Goal: Task Accomplishment & Management: Manage account settings

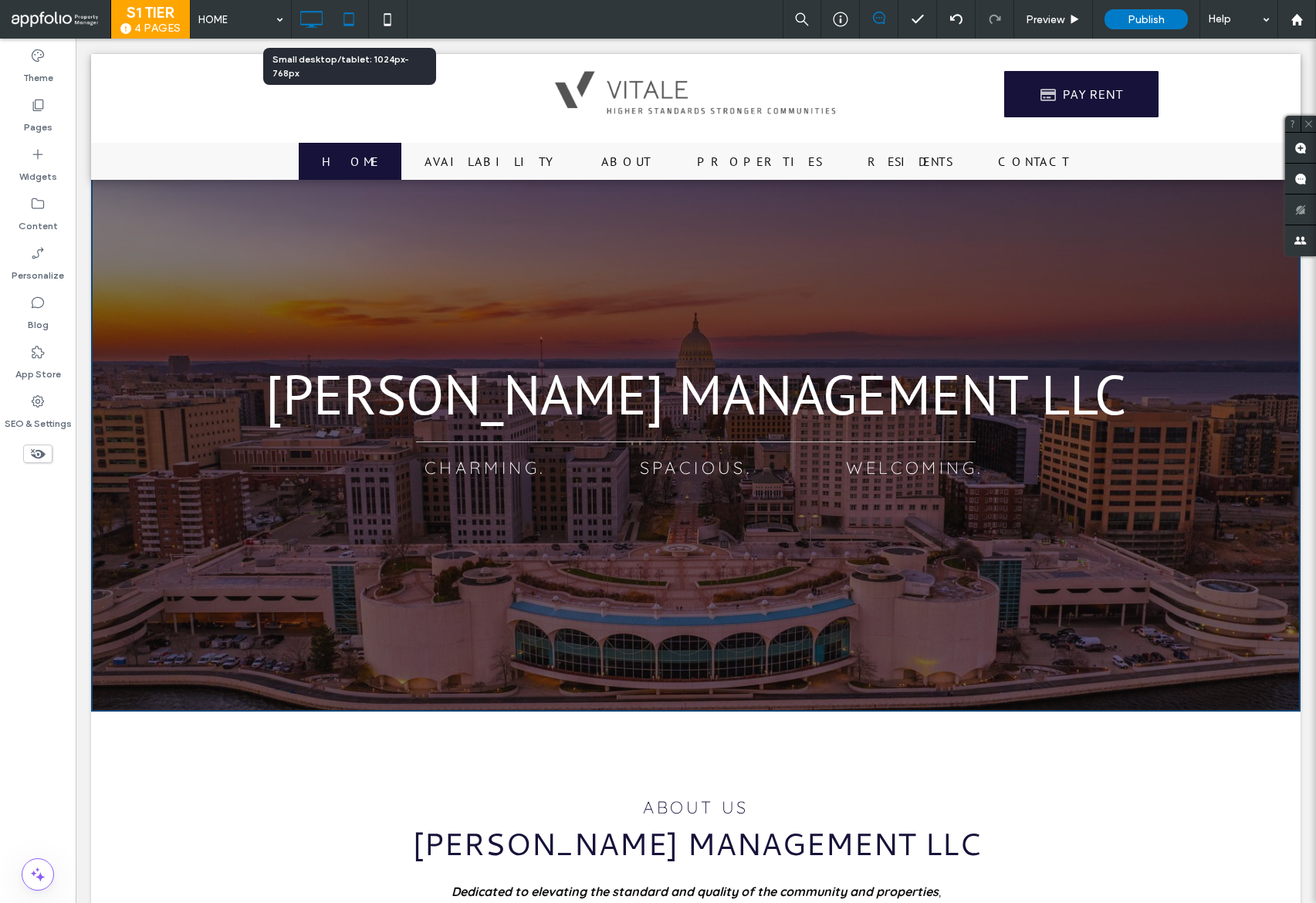
click at [351, 25] on use at bounding box center [348, 19] width 10 height 13
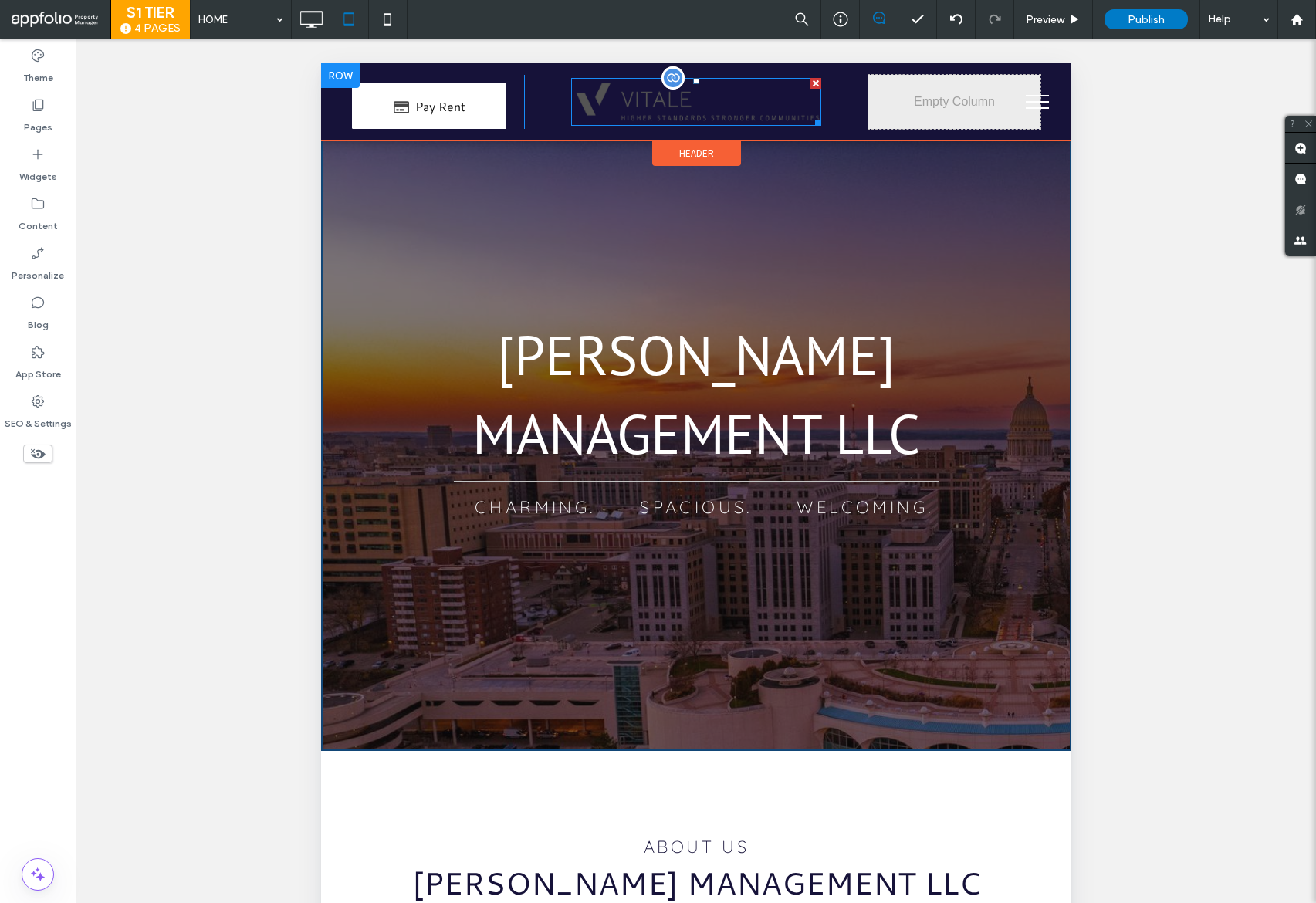
click at [671, 107] on img at bounding box center [695, 102] width 250 height 47
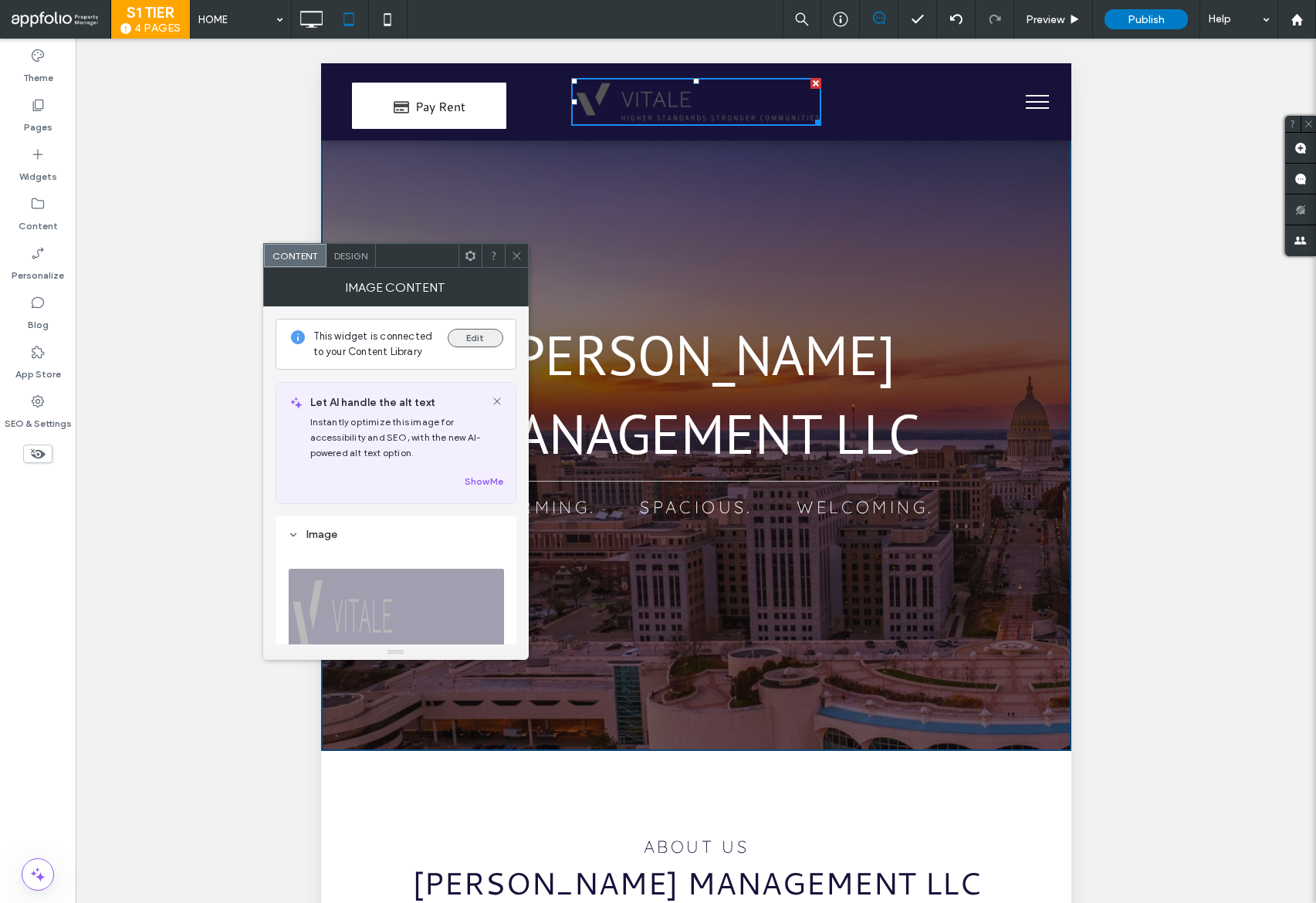
click at [486, 344] on button "Edit" at bounding box center [475, 338] width 55 height 19
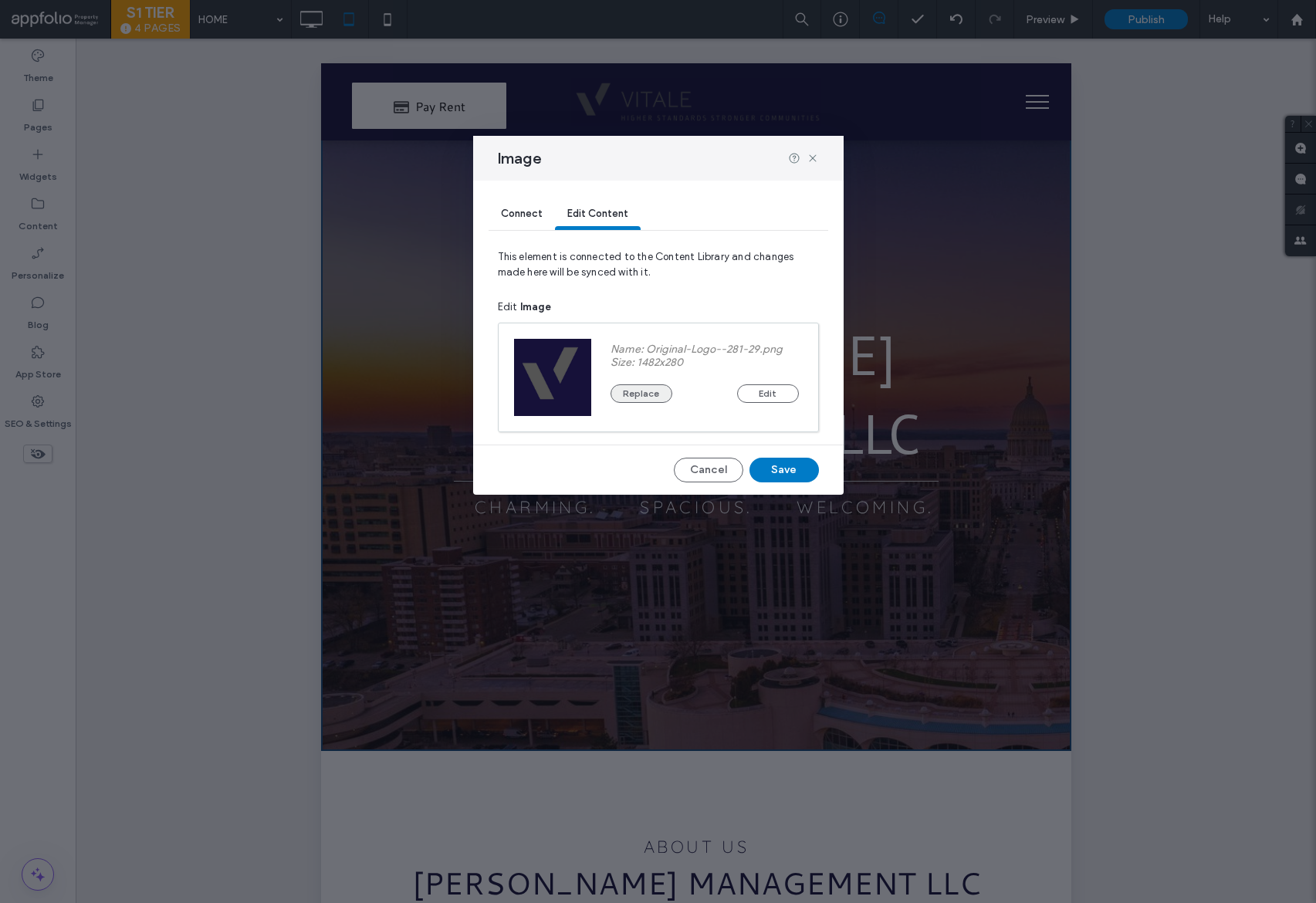
click at [633, 402] on button "Replace" at bounding box center [640, 394] width 61 height 19
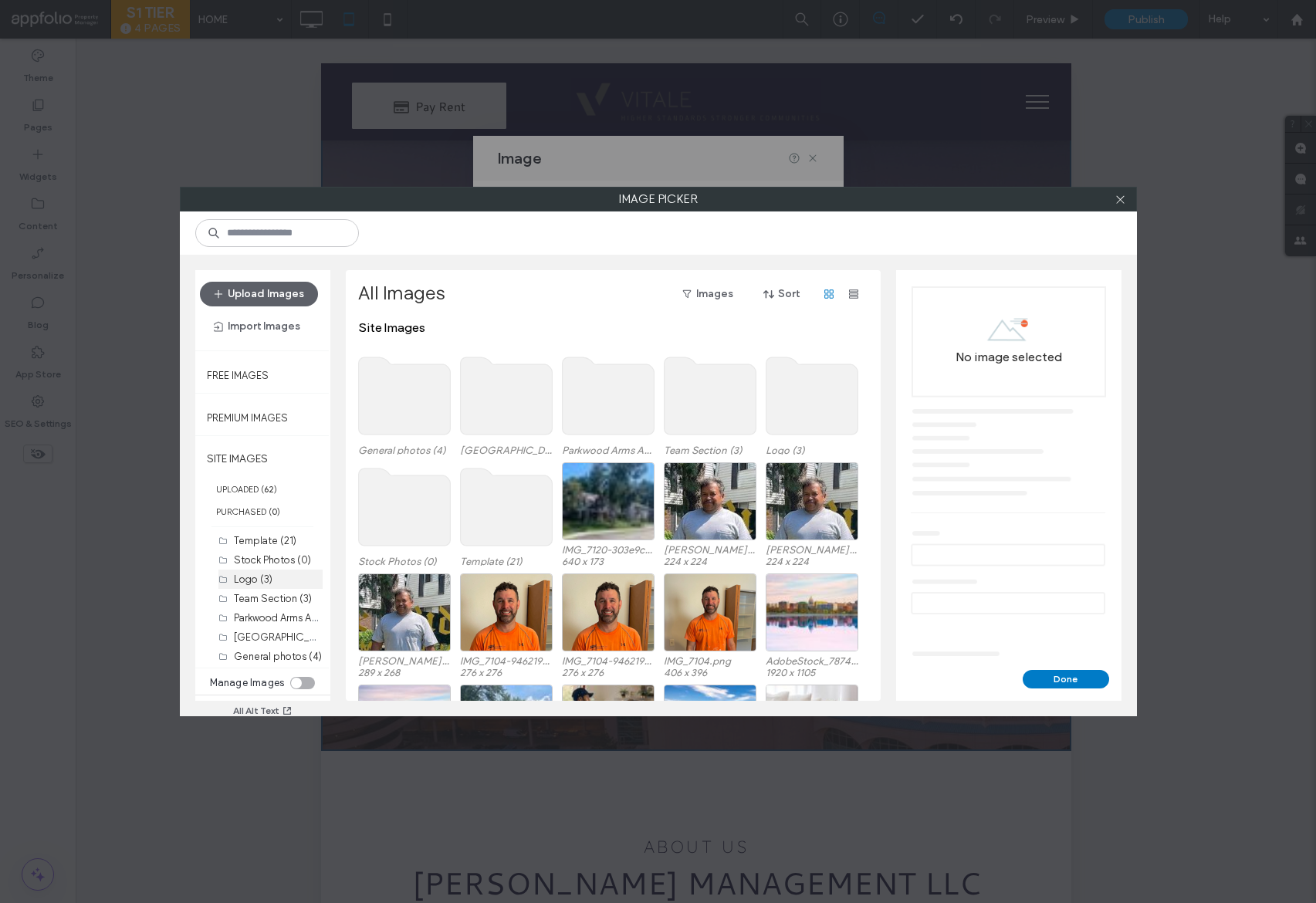
click at [261, 578] on label "Logo (3)" at bounding box center [253, 579] width 38 height 12
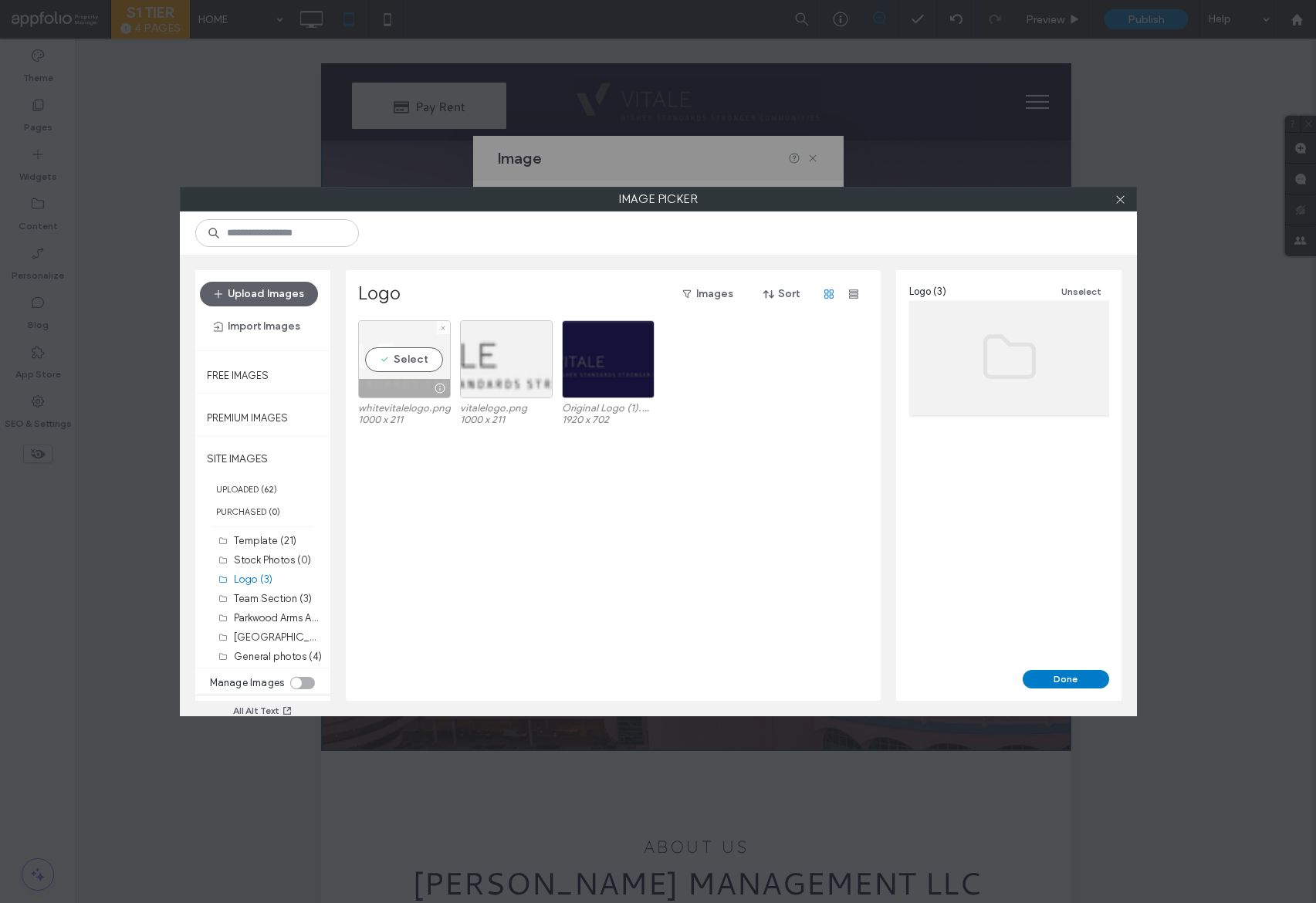
click at [430, 375] on div "Select" at bounding box center [404, 360] width 93 height 78
click at [1071, 670] on button "Done" at bounding box center [1065, 679] width 86 height 19
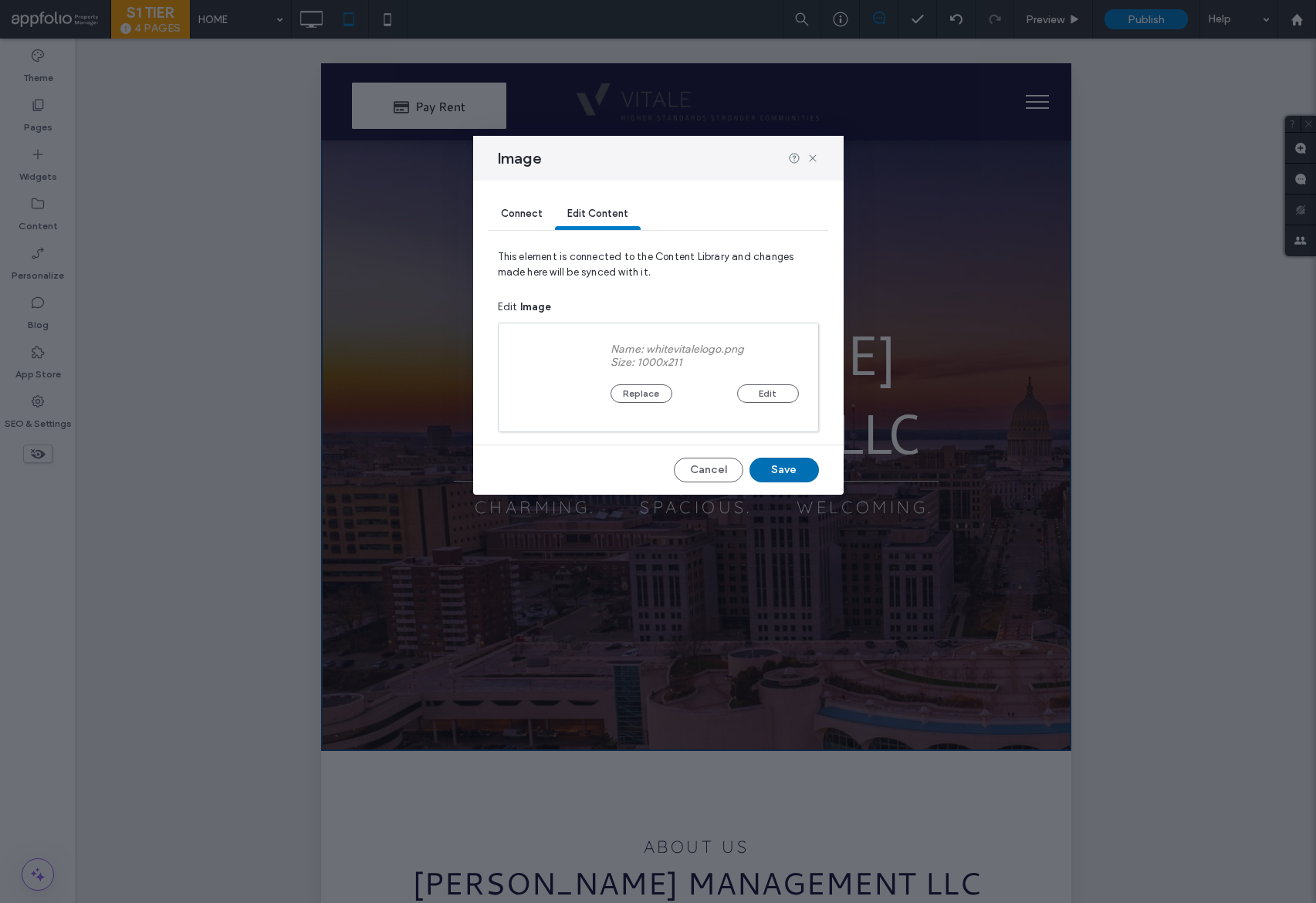
click at [787, 474] on button "Save" at bounding box center [784, 470] width 69 height 25
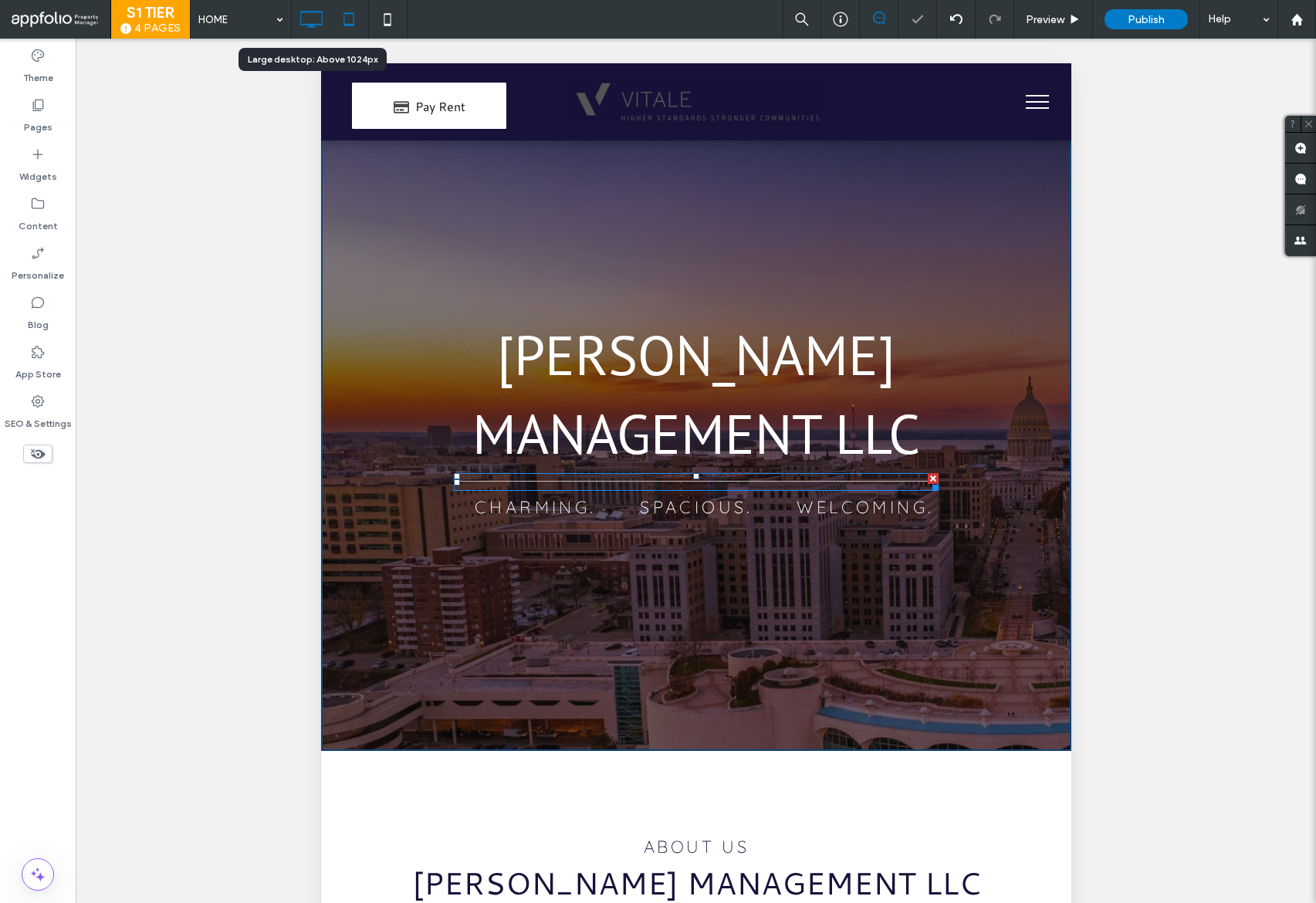
click at [305, 20] on icon at bounding box center [311, 19] width 31 height 31
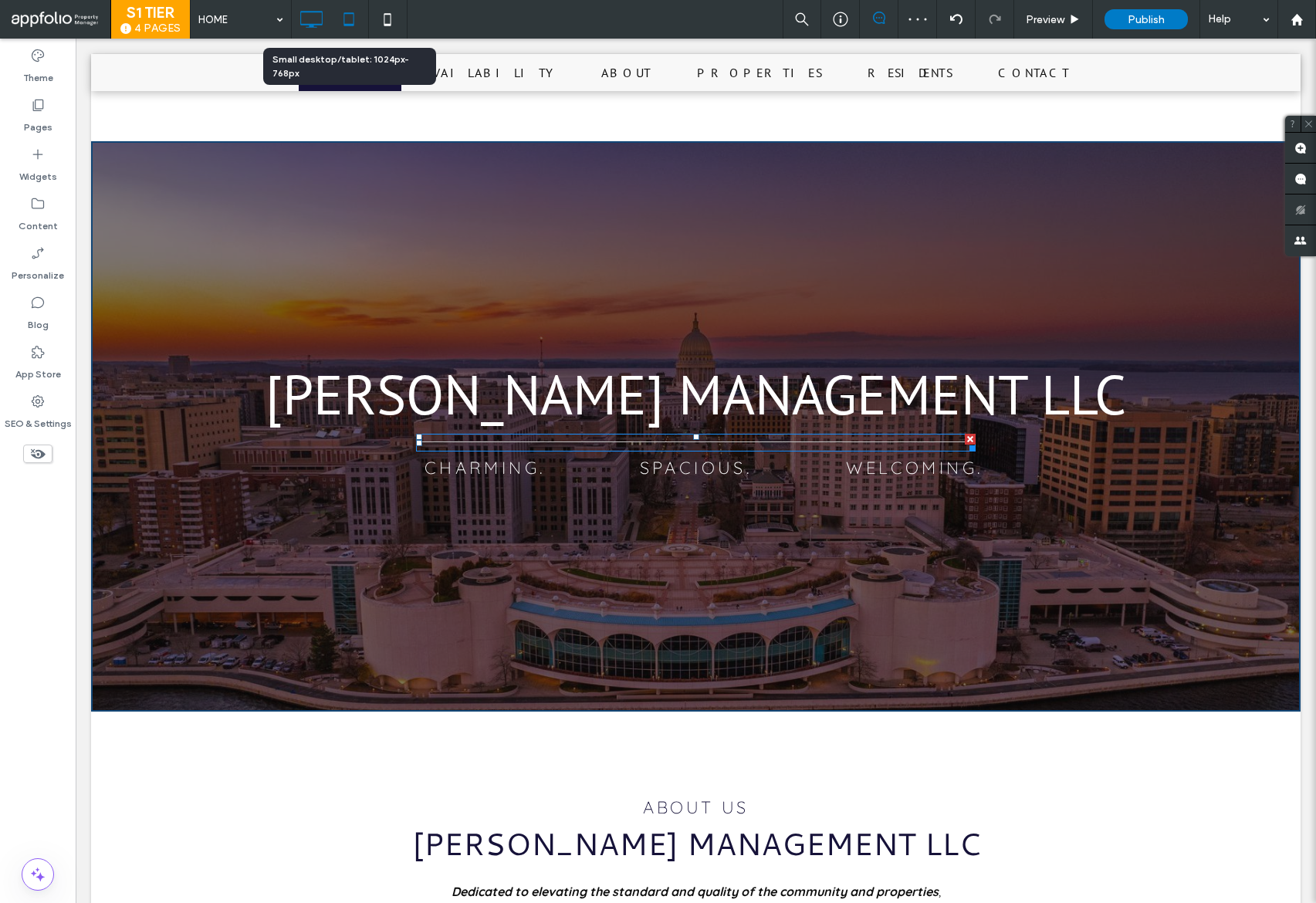
click at [357, 27] on icon at bounding box center [348, 19] width 31 height 31
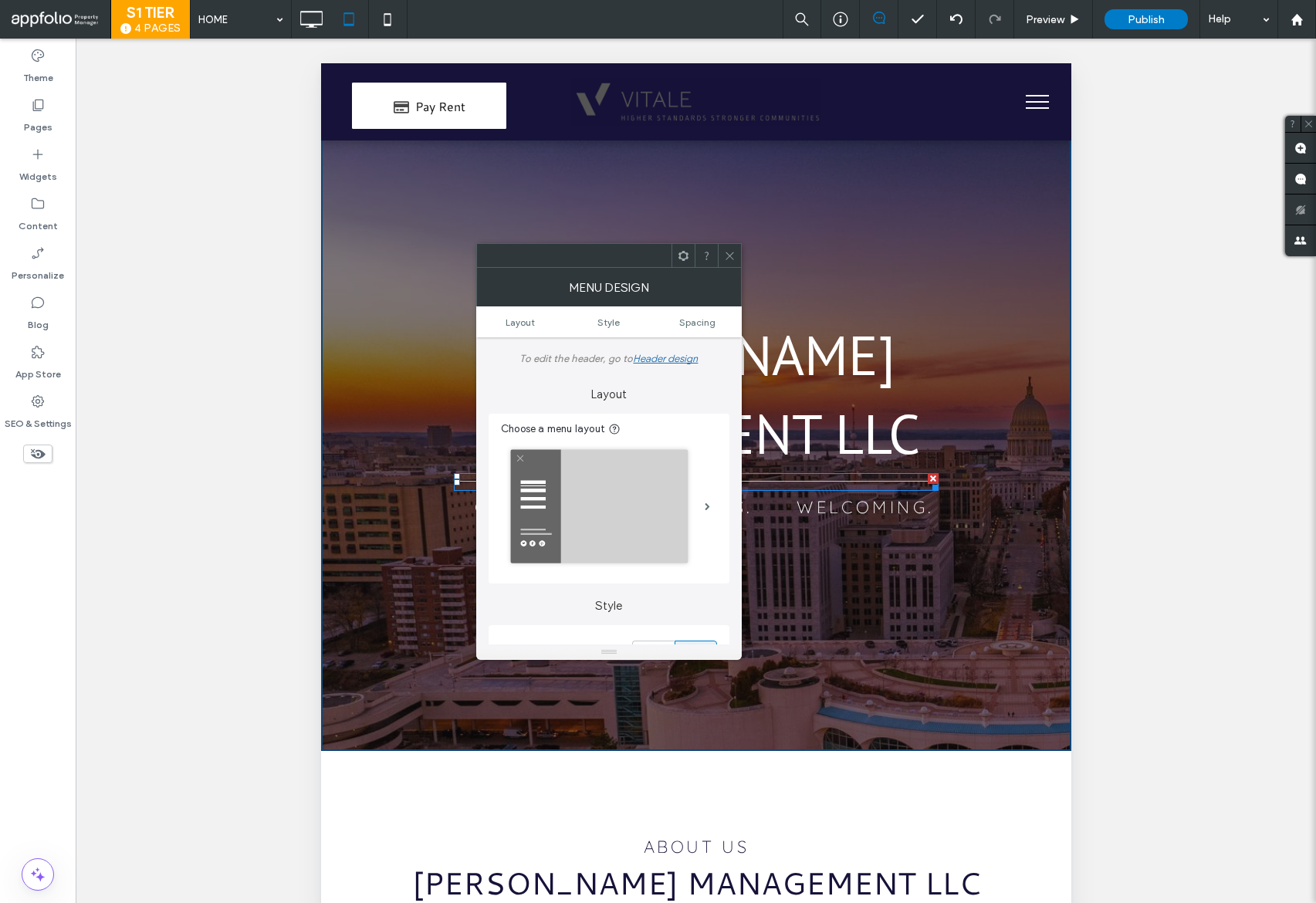
drag, startPoint x: 737, startPoint y: 259, endPoint x: 729, endPoint y: 259, distance: 8.0
click at [735, 259] on div at bounding box center [729, 256] width 23 height 23
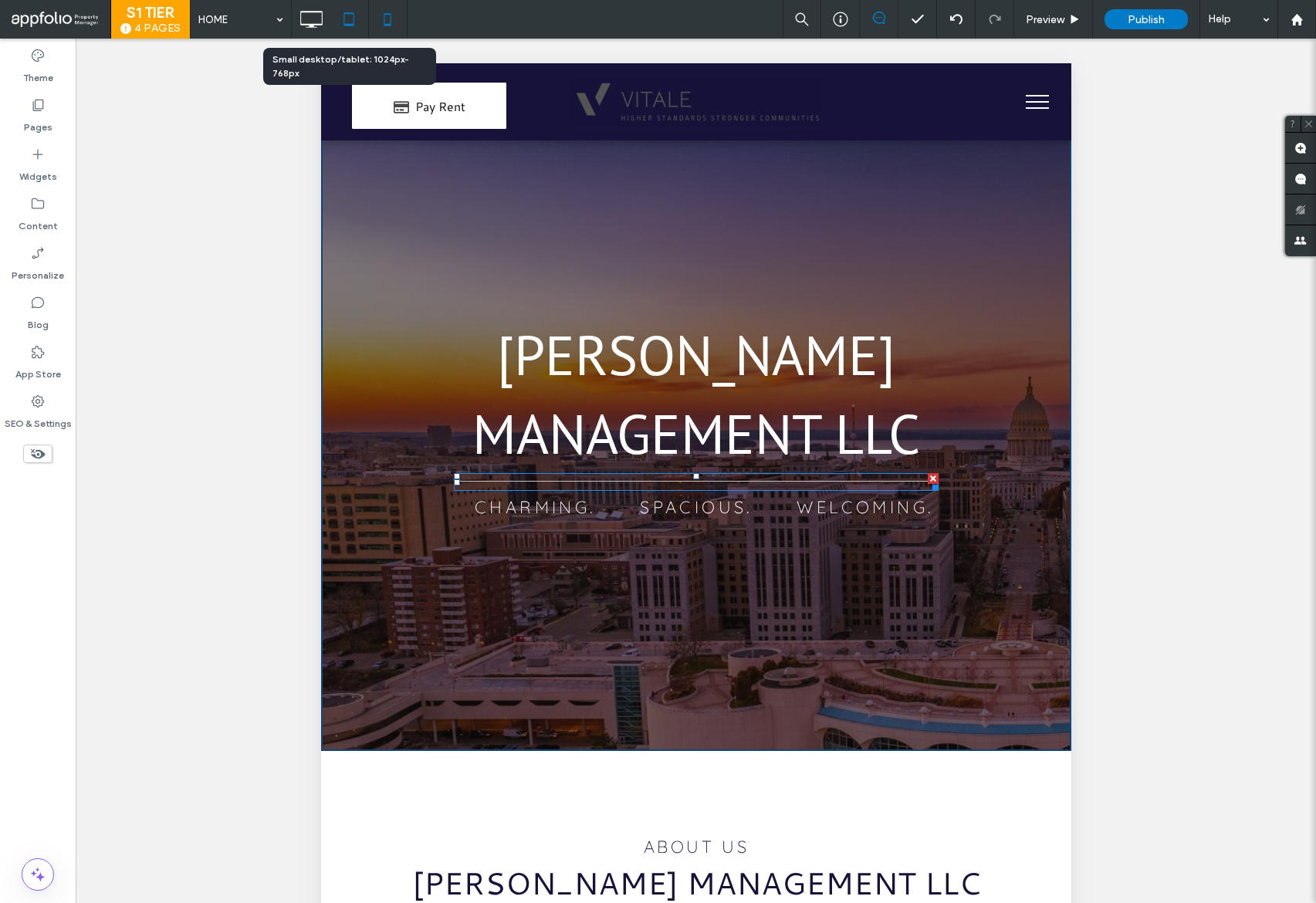
click at [363, 25] on icon at bounding box center [348, 19] width 31 height 31
click at [393, 23] on icon at bounding box center [387, 19] width 31 height 31
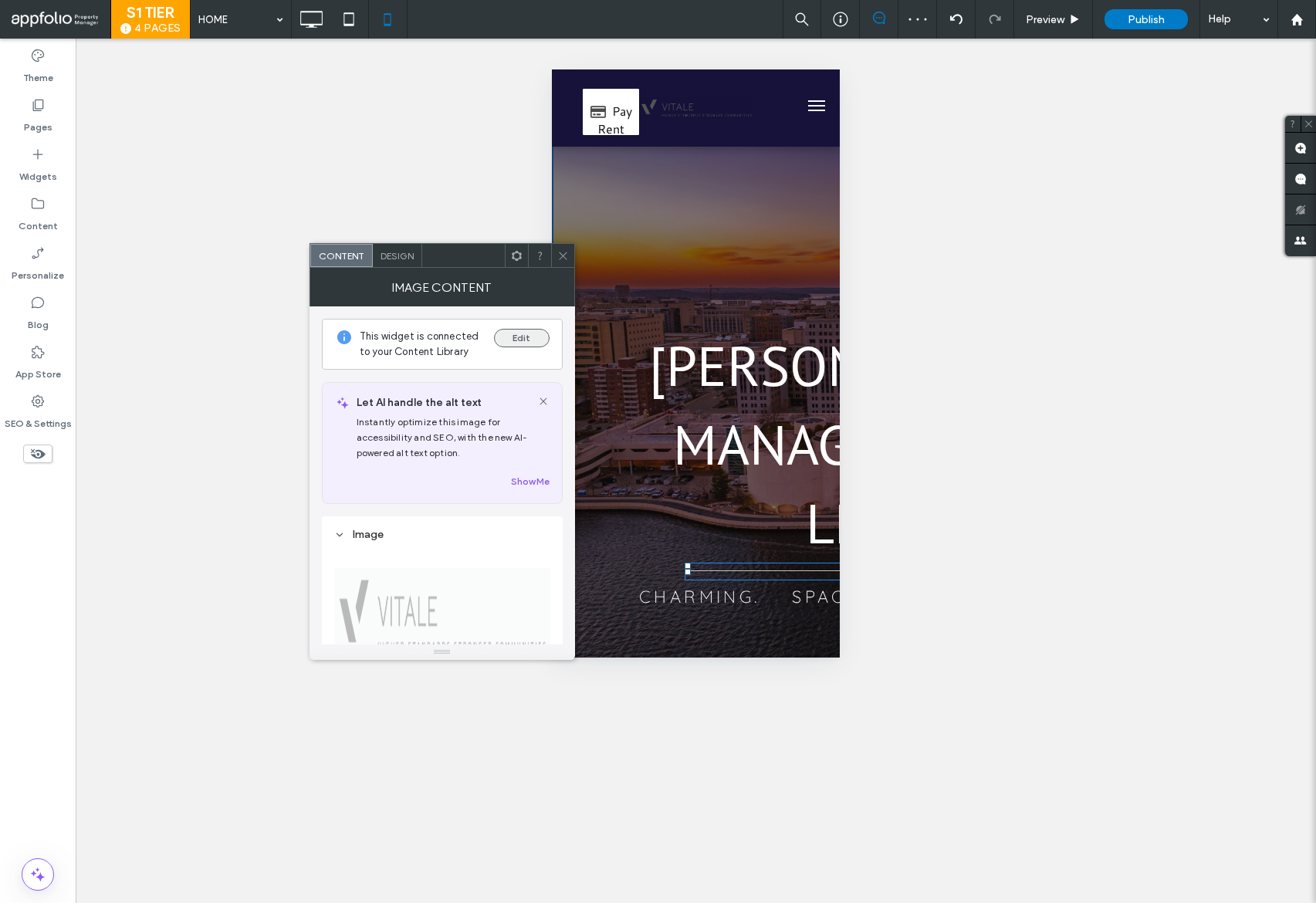
click at [535, 338] on button "Edit" at bounding box center [522, 338] width 55 height 19
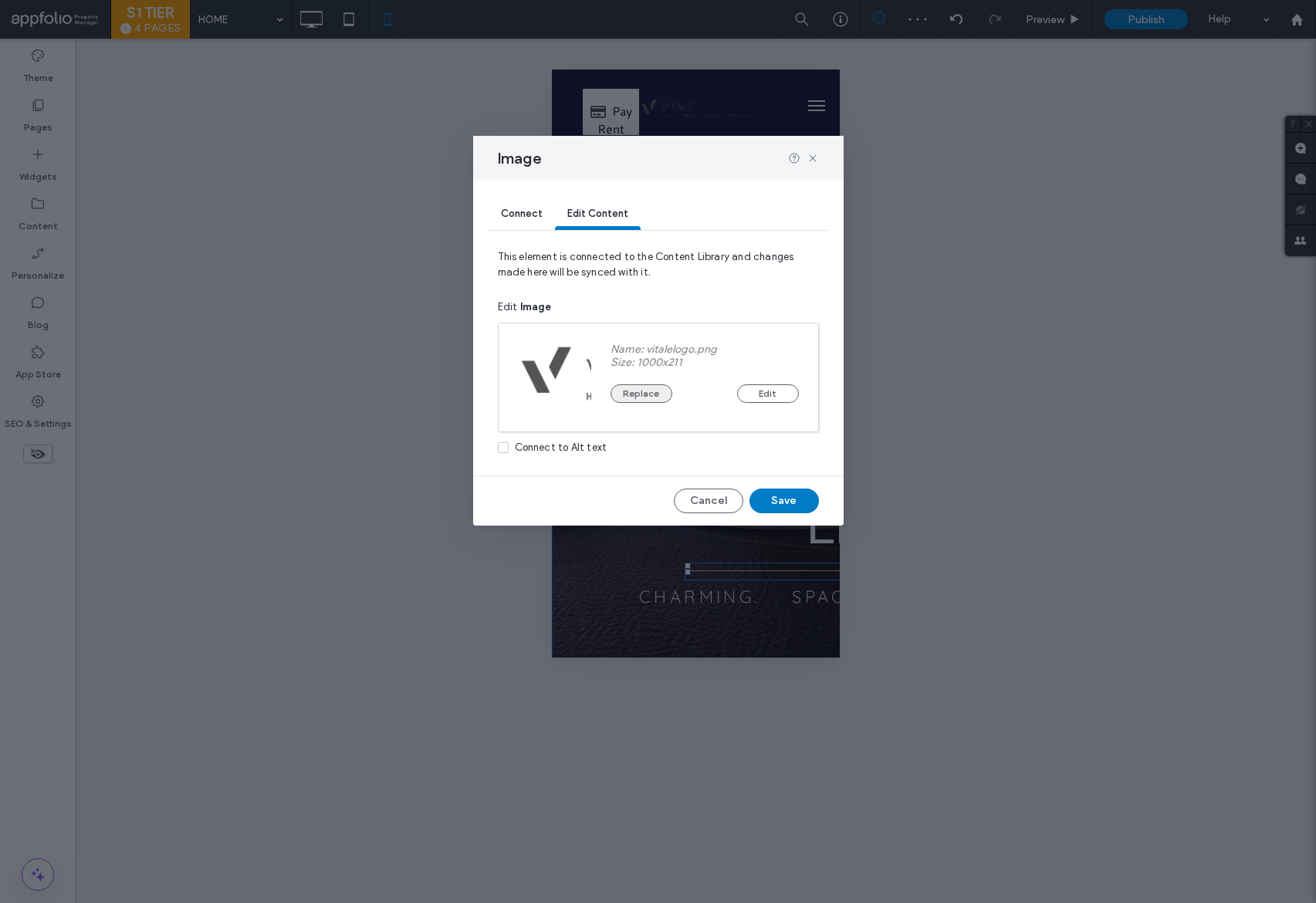
click at [649, 389] on button "Replace" at bounding box center [640, 394] width 61 height 19
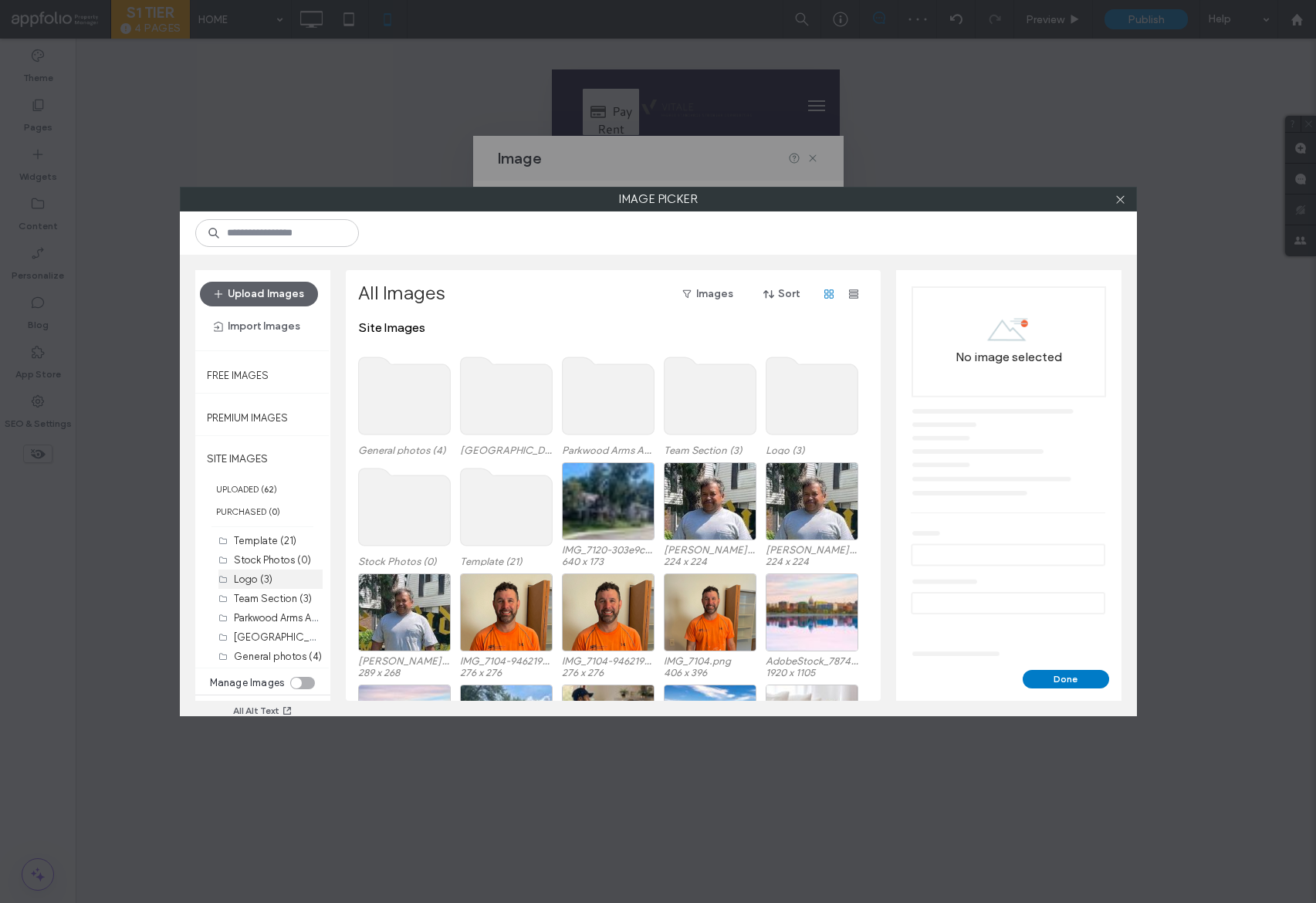
click at [273, 587] on div "Logo (3)" at bounding box center [279, 579] width 89 height 16
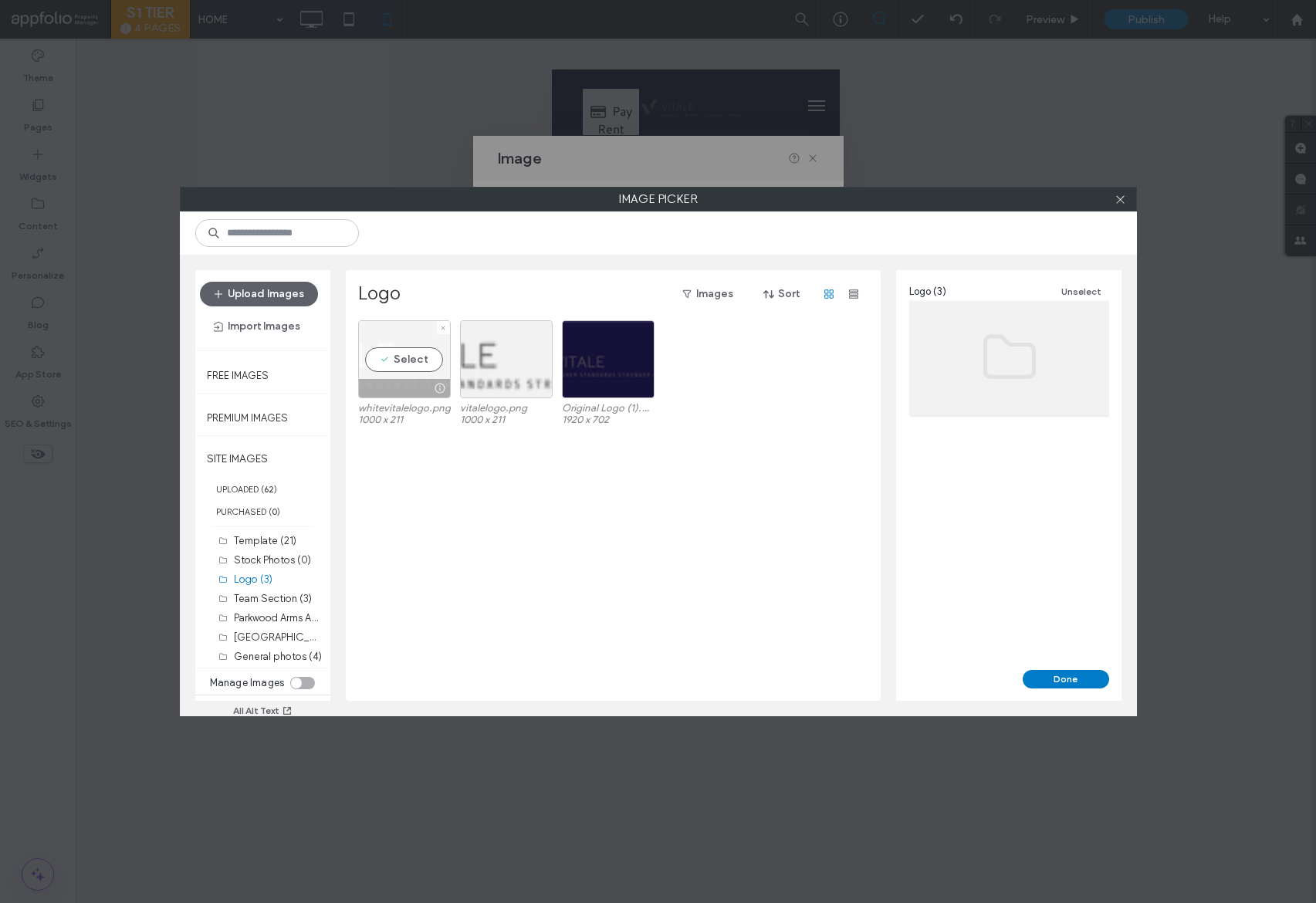
click at [442, 368] on div "Select" at bounding box center [404, 360] width 93 height 78
click at [1085, 680] on button "Done" at bounding box center [1065, 679] width 86 height 19
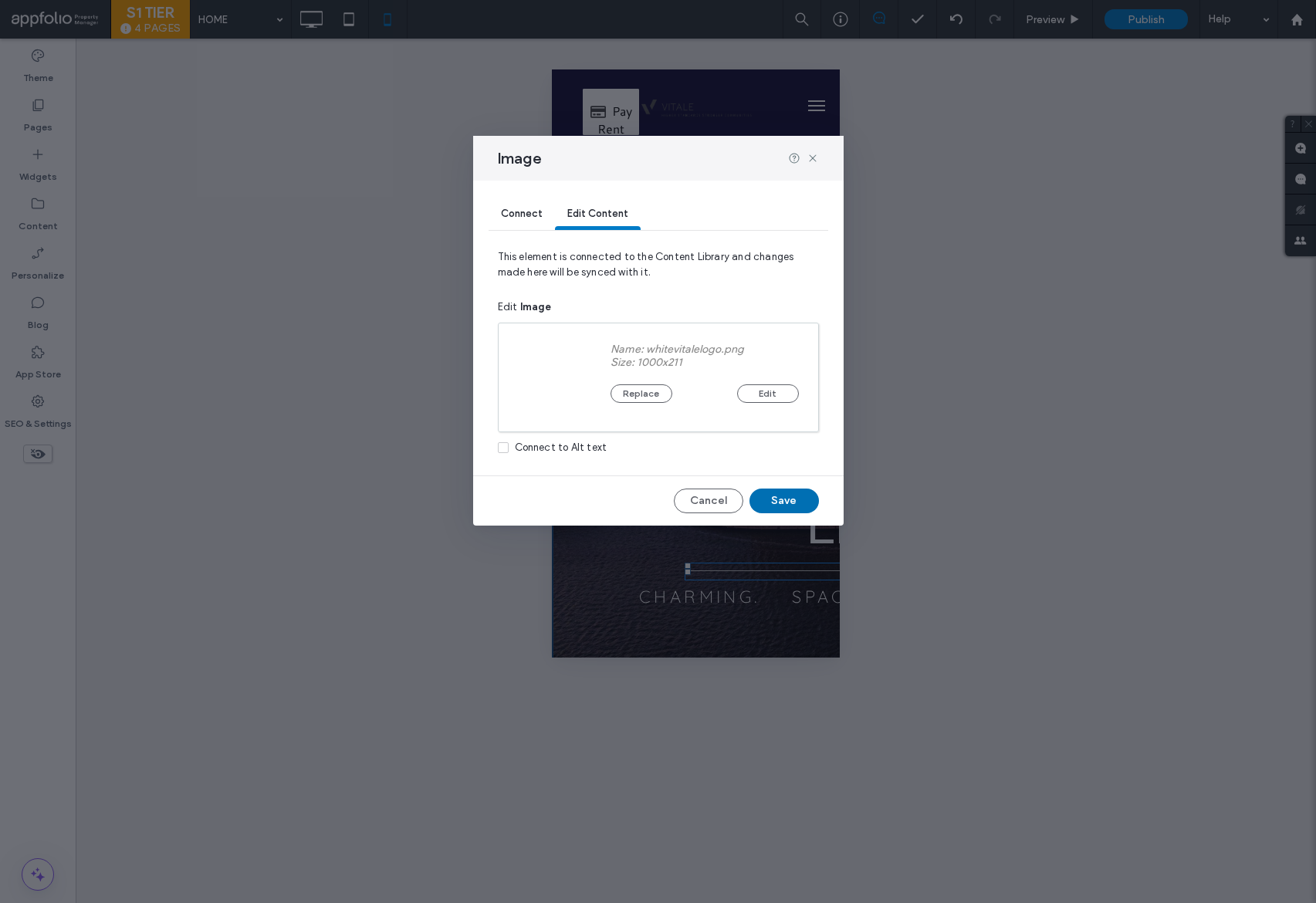
click at [793, 497] on button "Save" at bounding box center [784, 501] width 69 height 25
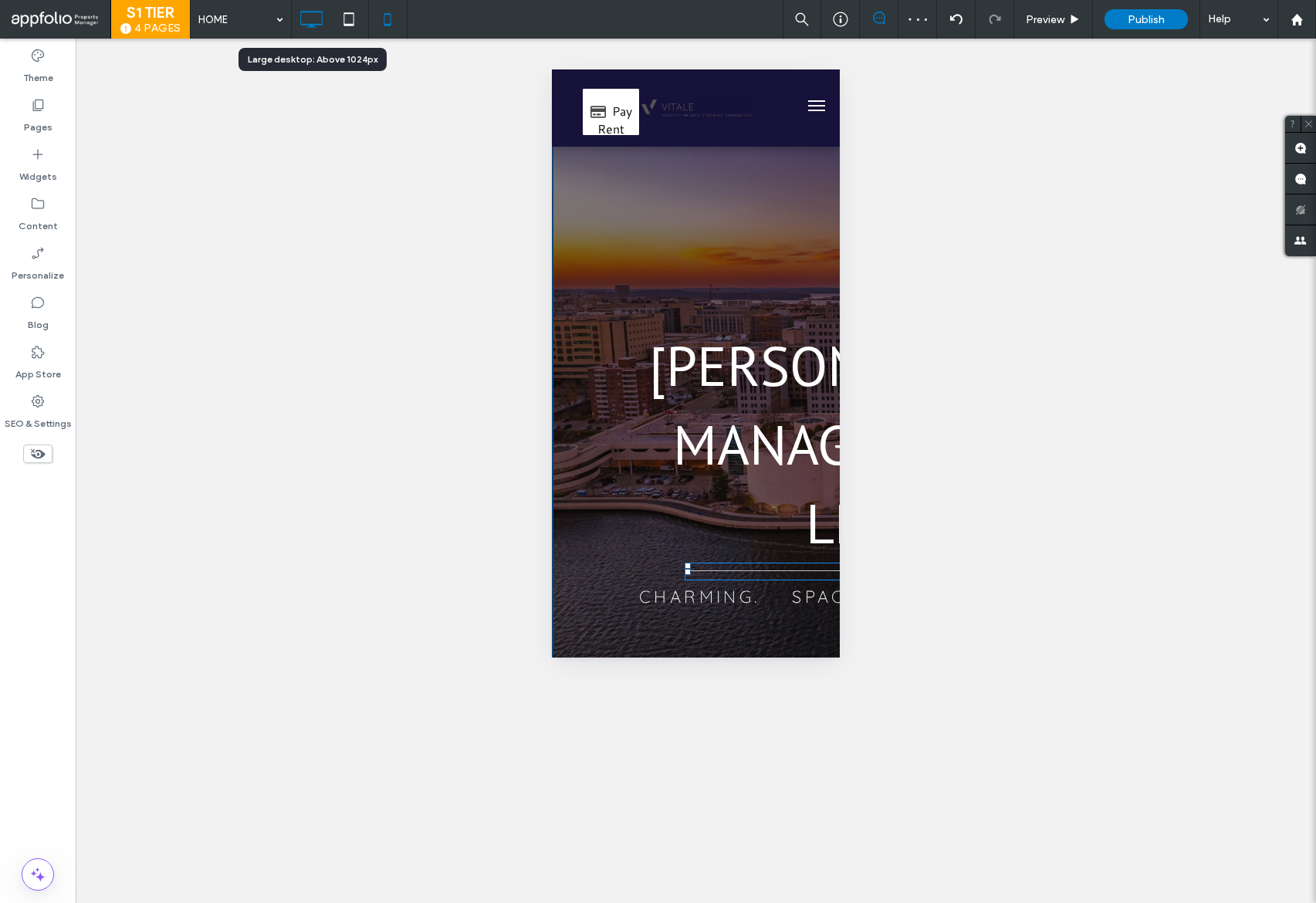
click at [303, 20] on icon at bounding box center [311, 19] width 31 height 31
